Goal: Information Seeking & Learning: Find specific fact

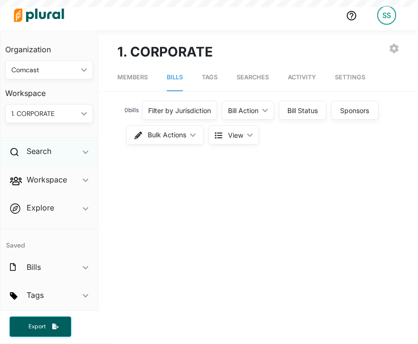
click at [46, 144] on div "Search ic_keyboard_arrow_down" at bounding box center [48, 153] width 97 height 26
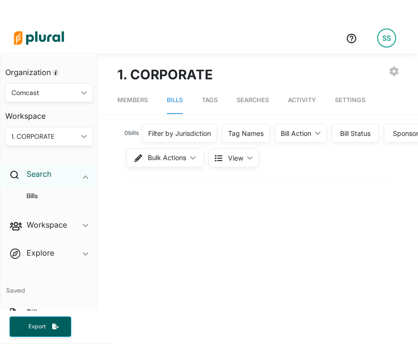
click at [42, 148] on div "Organization Comcast ic_keyboard_arrow_down Personal Comcast Workspace 1. CORPO…" at bounding box center [48, 219] width 97 height 330
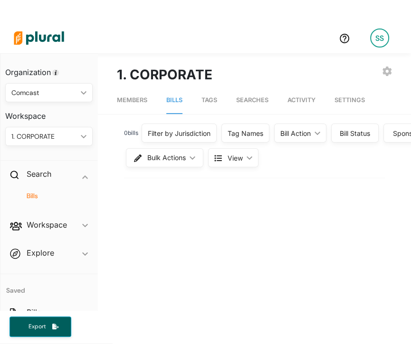
click at [26, 196] on h4 "Bills" at bounding box center [51, 195] width 73 height 9
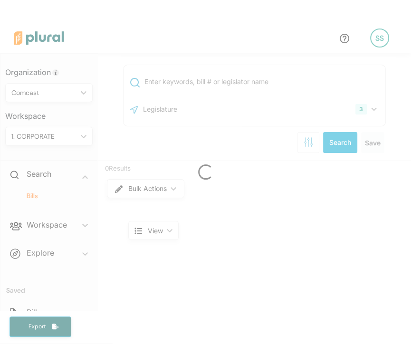
click at [180, 81] on div at bounding box center [205, 172] width 411 height 344
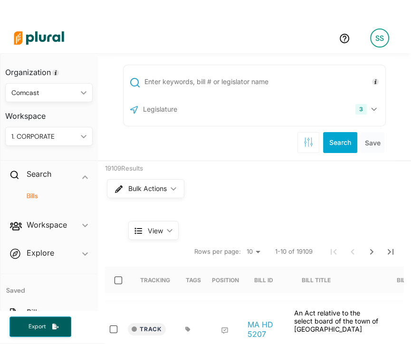
click at [200, 77] on input "text" at bounding box center [262, 82] width 239 height 18
type input "ab 288"
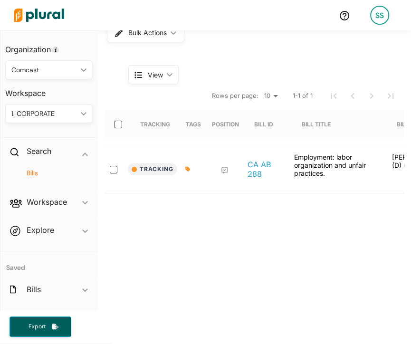
scroll to position [133, 0]
click at [185, 172] on icon at bounding box center [187, 169] width 5 height 6
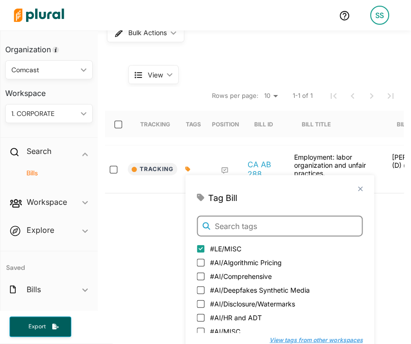
click at [225, 224] on input "text" at bounding box center [280, 226] width 166 height 21
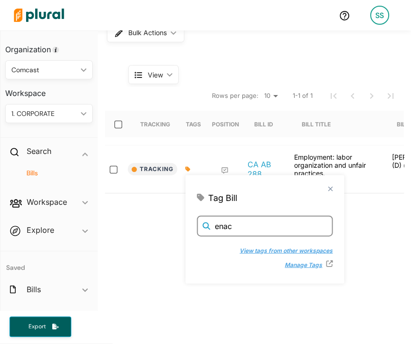
type input "enac"
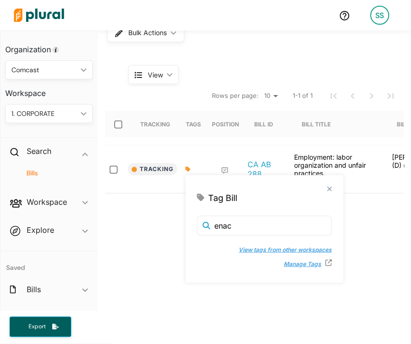
click at [252, 255] on button "View tags from other workspaces" at bounding box center [280, 250] width 103 height 14
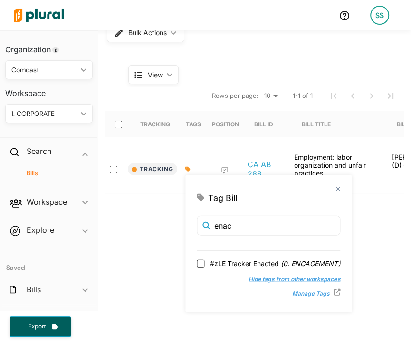
click at [243, 258] on span "#zLE Tracker Enacted ( 0. ENGAGEMENT )" at bounding box center [275, 263] width 130 height 10
click at [204, 259] on input "#zLE Tracker Enacted ( 0. ENGAGEMENT )" at bounding box center [201, 263] width 8 height 8
checkbox input "true"
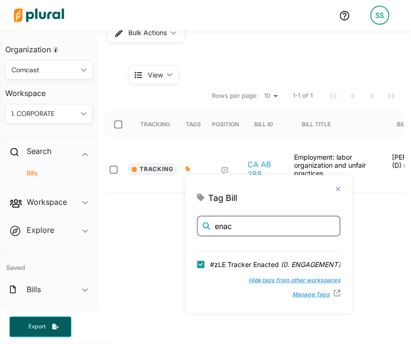
click at [272, 226] on input "enac" at bounding box center [268, 226] width 143 height 21
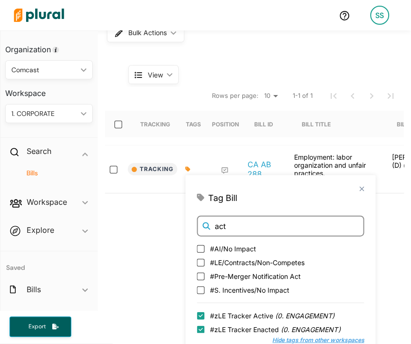
type input "act"
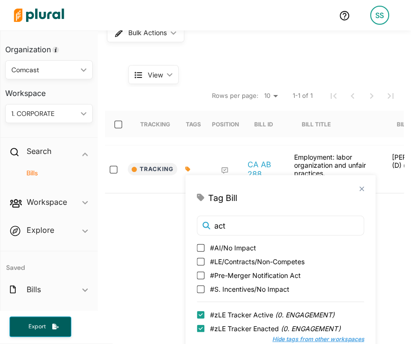
click at [267, 312] on span "#zLE Tracker Active ( 0. ENGAGEMENT )" at bounding box center [272, 315] width 124 height 10
click at [204, 312] on input "#zLE Tracker Active ( 0. ENGAGEMENT )" at bounding box center [201, 315] width 8 height 8
checkbox input "false"
